Goal: Information Seeking & Learning: Learn about a topic

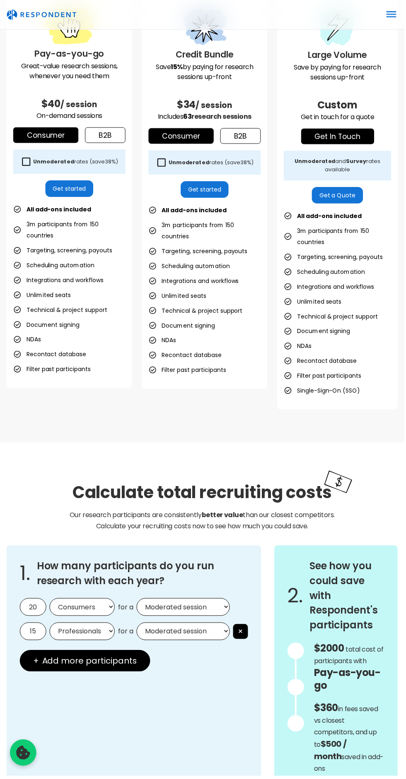
scroll to position [281, 0]
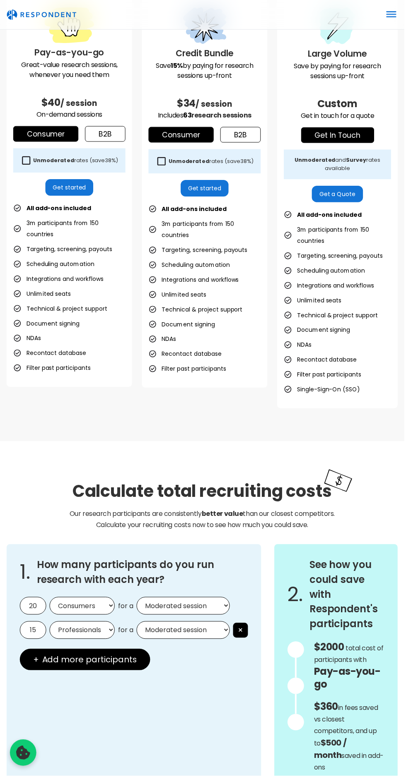
click at [333, 462] on div "Calculate total recruiting costs Our research participants are consistently bet…" at bounding box center [203, 683] width 406 height 481
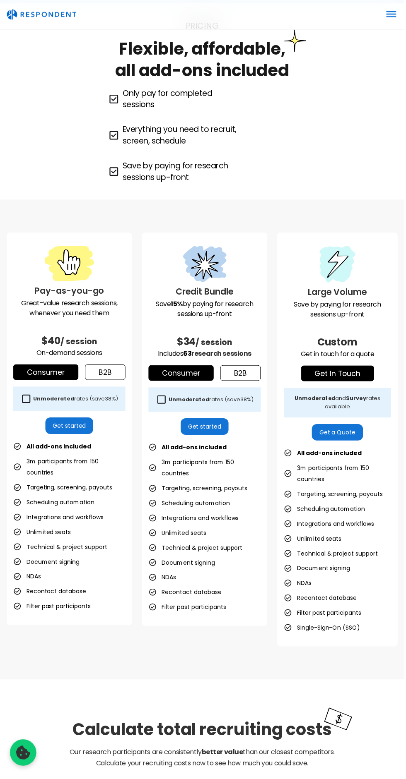
scroll to position [0, 0]
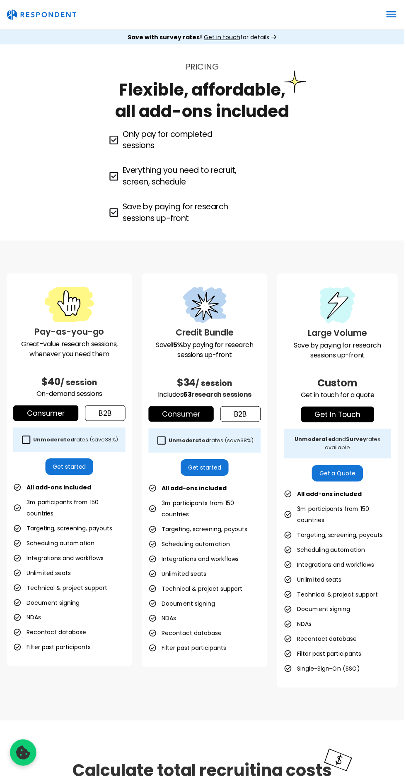
click at [392, 10] on icon "menu" at bounding box center [392, 14] width 13 height 13
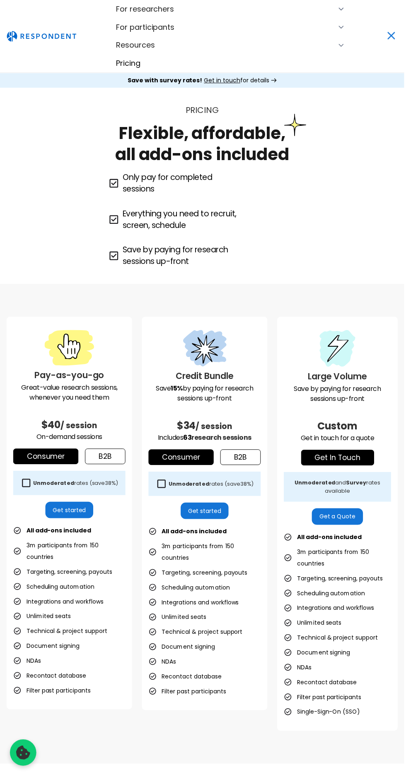
click at [281, 16] on div "For researchers" at bounding box center [231, 9] width 230 height 18
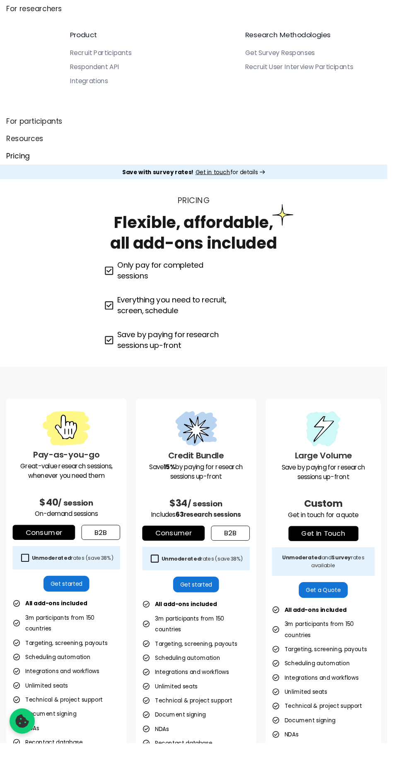
click at [271, 123] on div "For participants" at bounding box center [210, 127] width 406 height 18
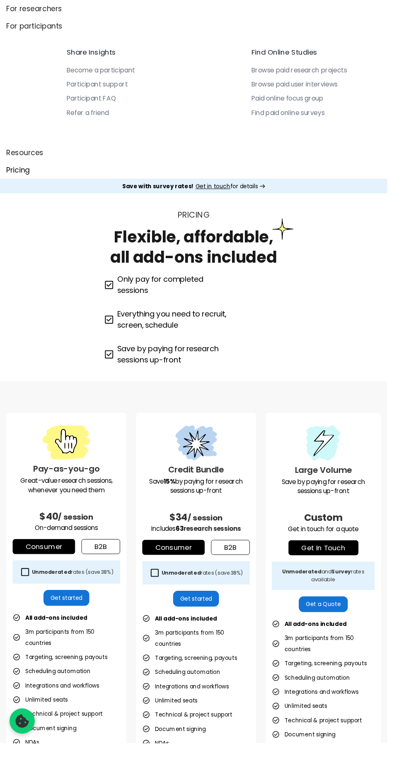
click at [342, 70] on div "Browse paid research projects" at bounding box center [313, 74] width 100 height 8
